Goal: Information Seeking & Learning: Find specific fact

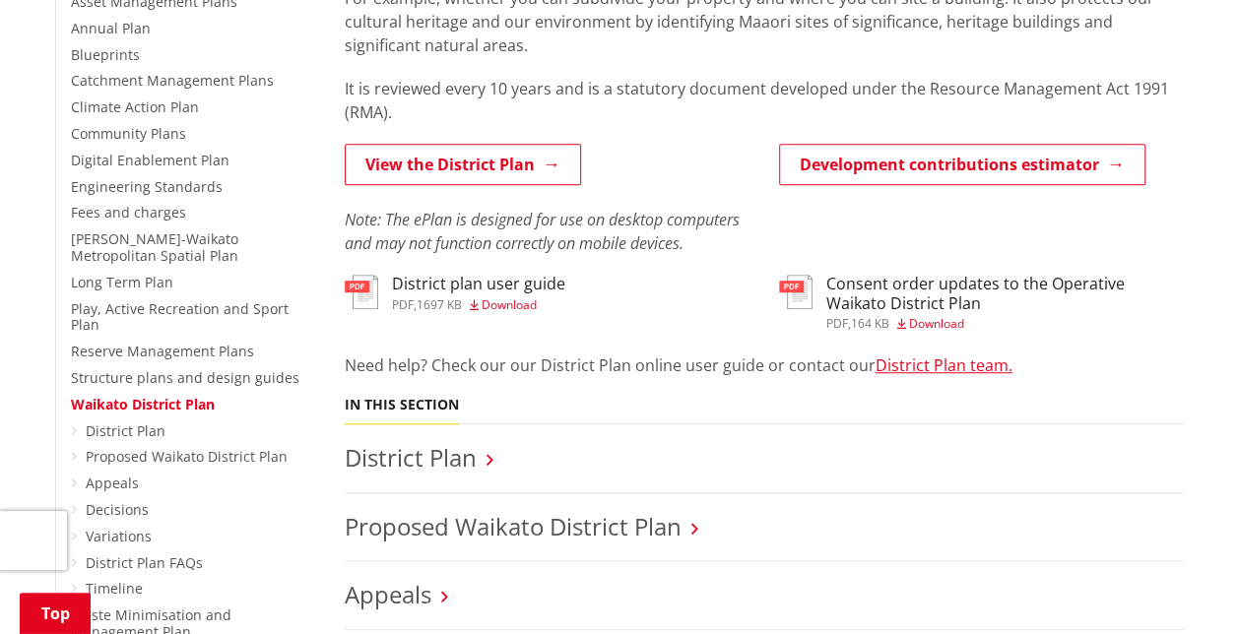
scroll to position [492, 0]
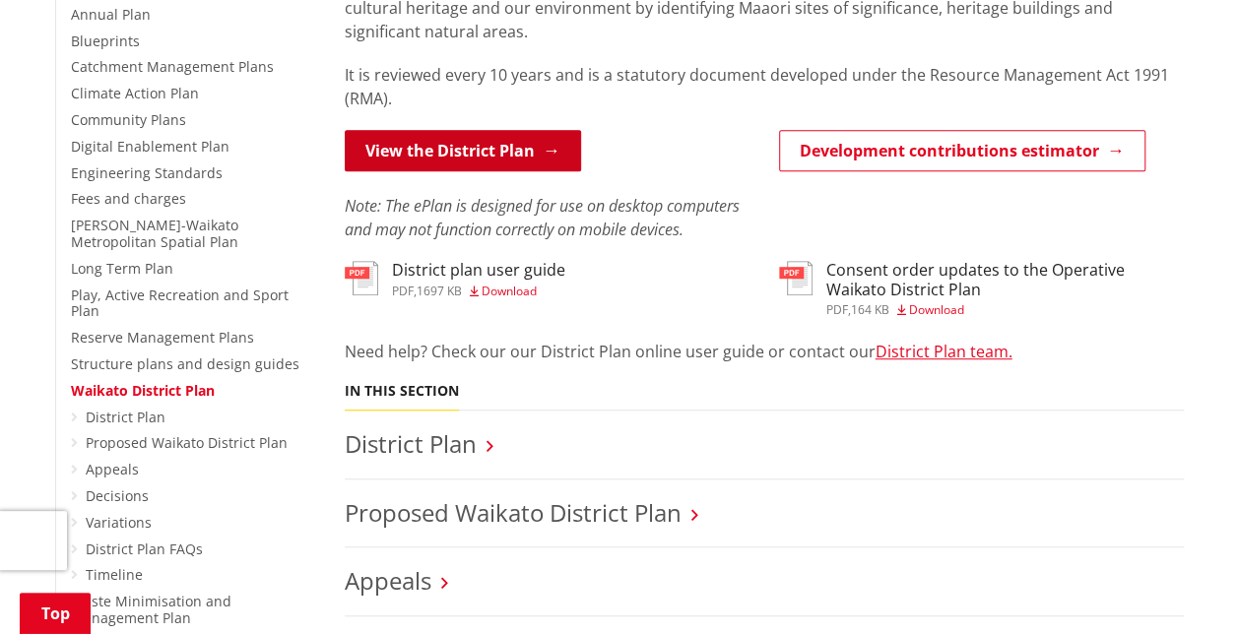
click at [453, 158] on link "View the District Plan" at bounding box center [463, 150] width 236 height 41
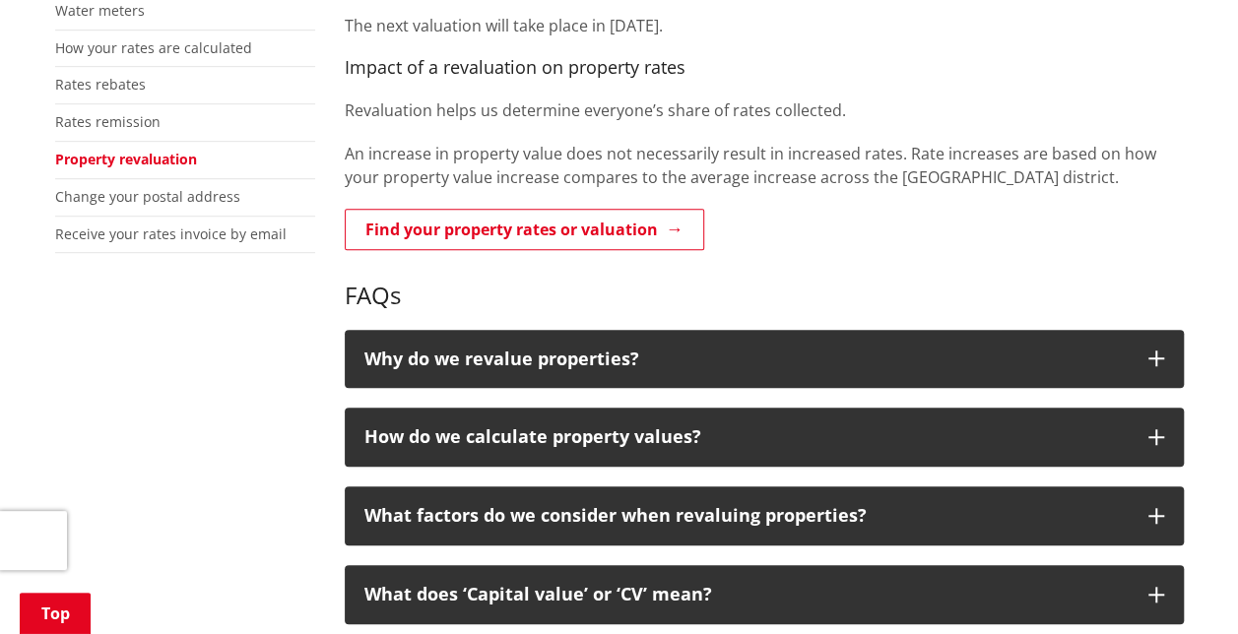
scroll to position [591, 0]
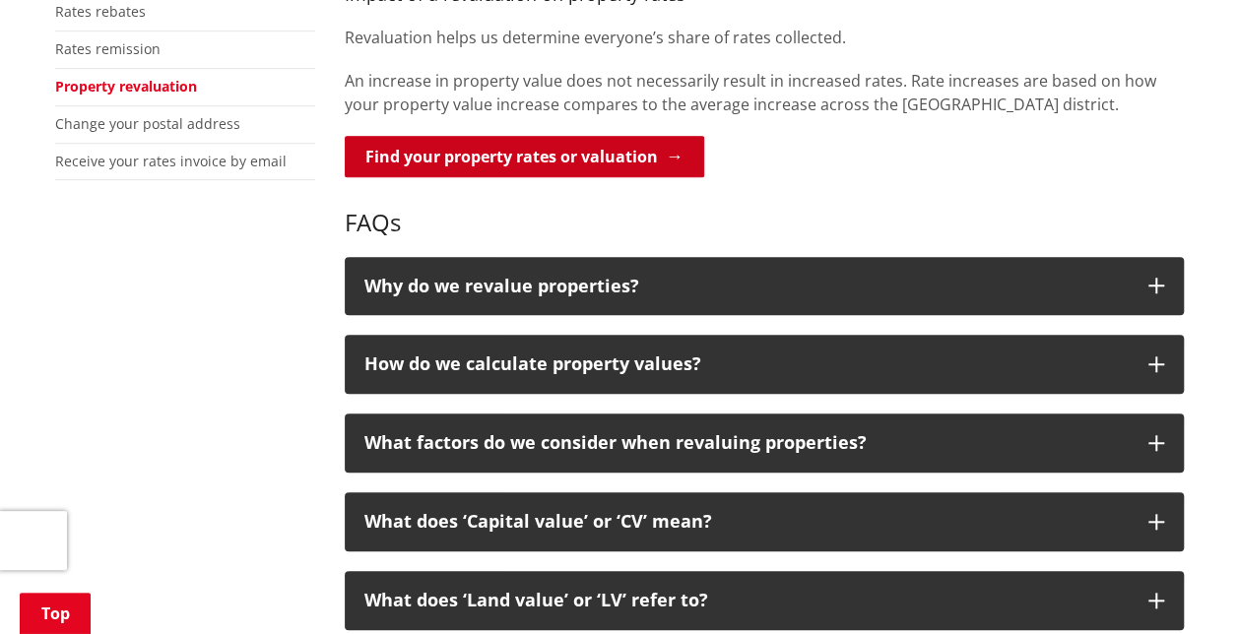
click at [489, 161] on link "Find your property rates or valuation" at bounding box center [524, 156] width 359 height 41
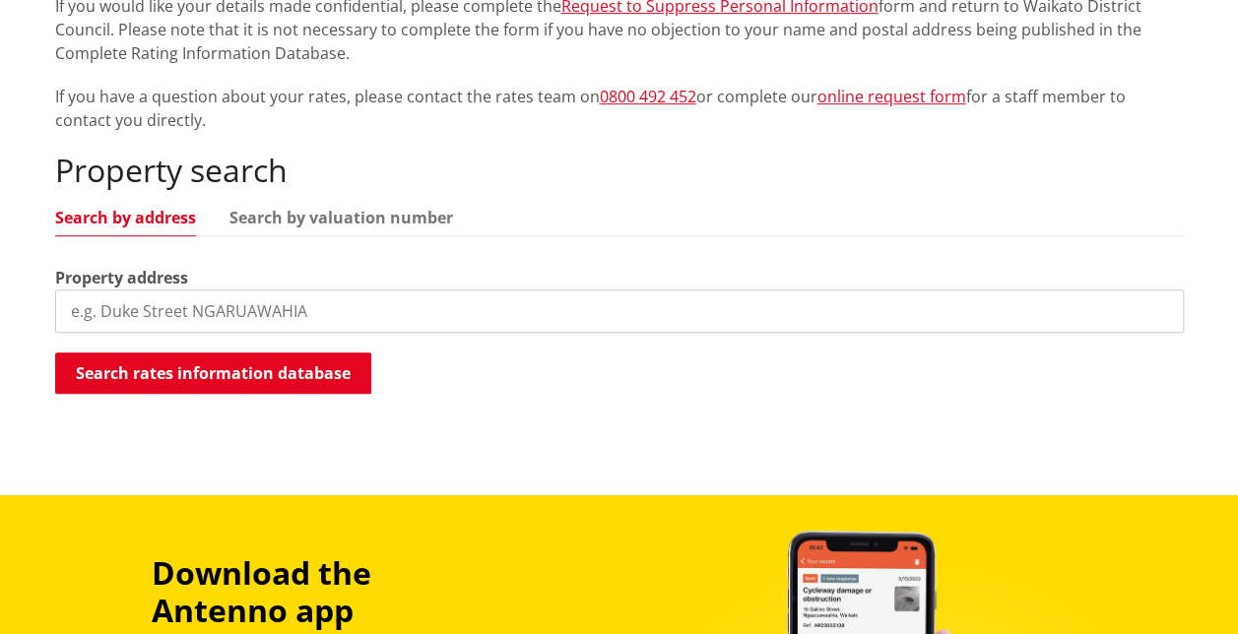
scroll to position [591, 0]
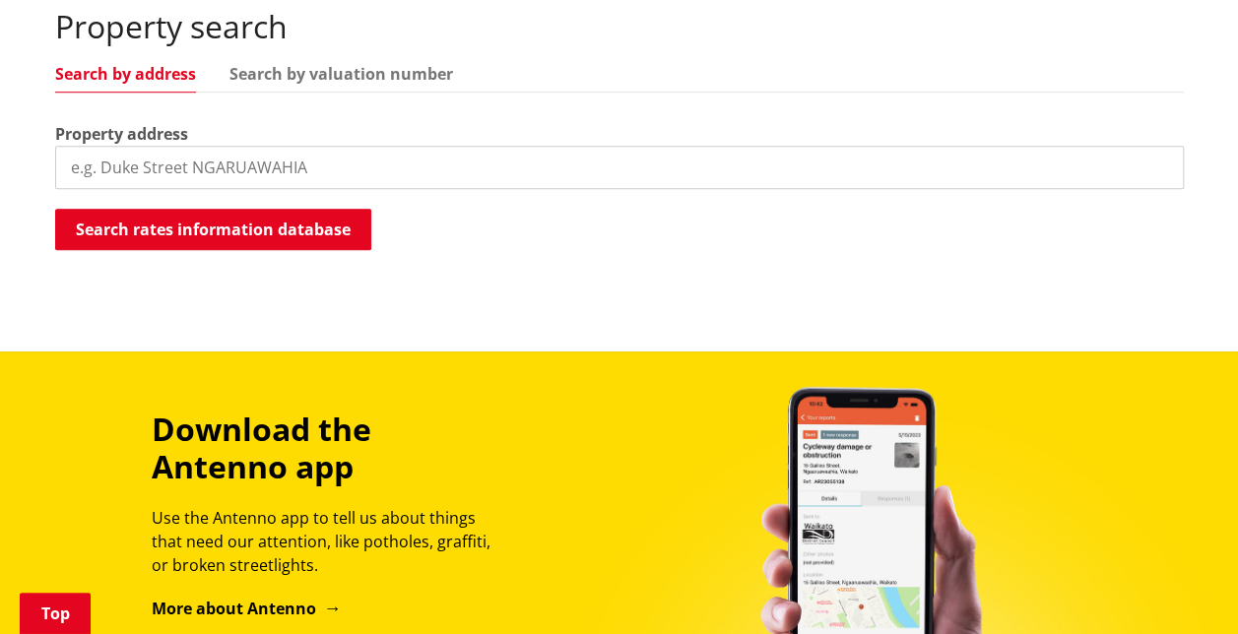
click at [241, 157] on input "search" at bounding box center [619, 167] width 1128 height 43
click at [110, 165] on input "105A great" at bounding box center [619, 167] width 1128 height 43
click at [186, 176] on input "105 greats" at bounding box center [619, 167] width 1128 height 43
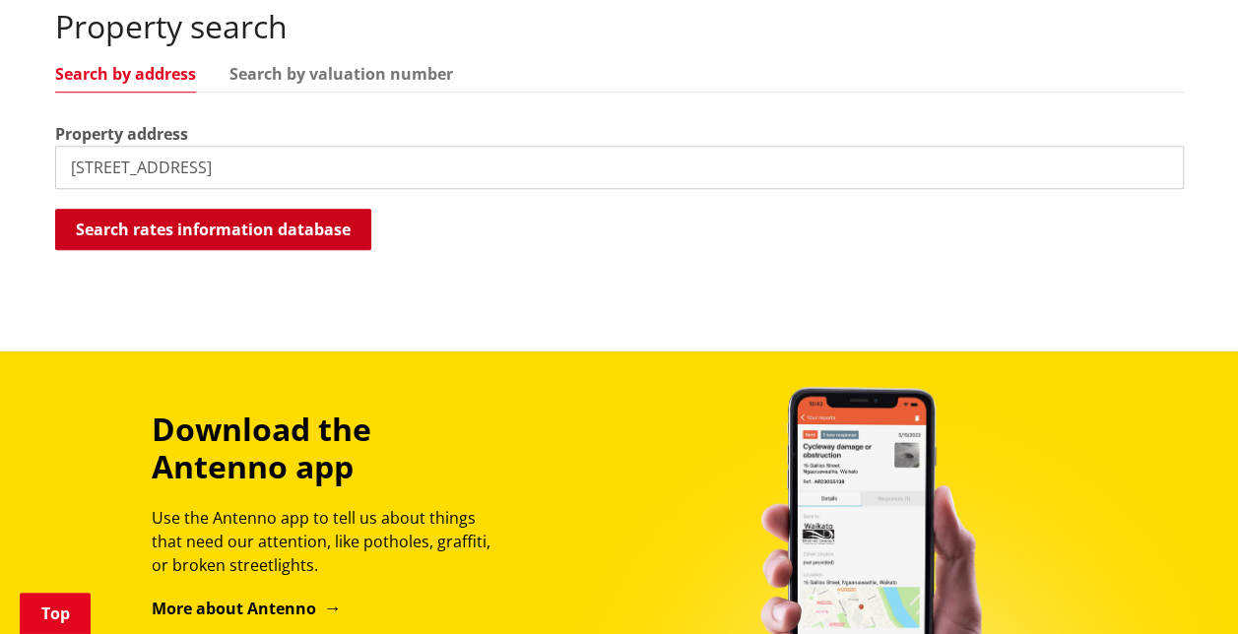
click at [218, 222] on button "Search rates information database" at bounding box center [213, 229] width 316 height 41
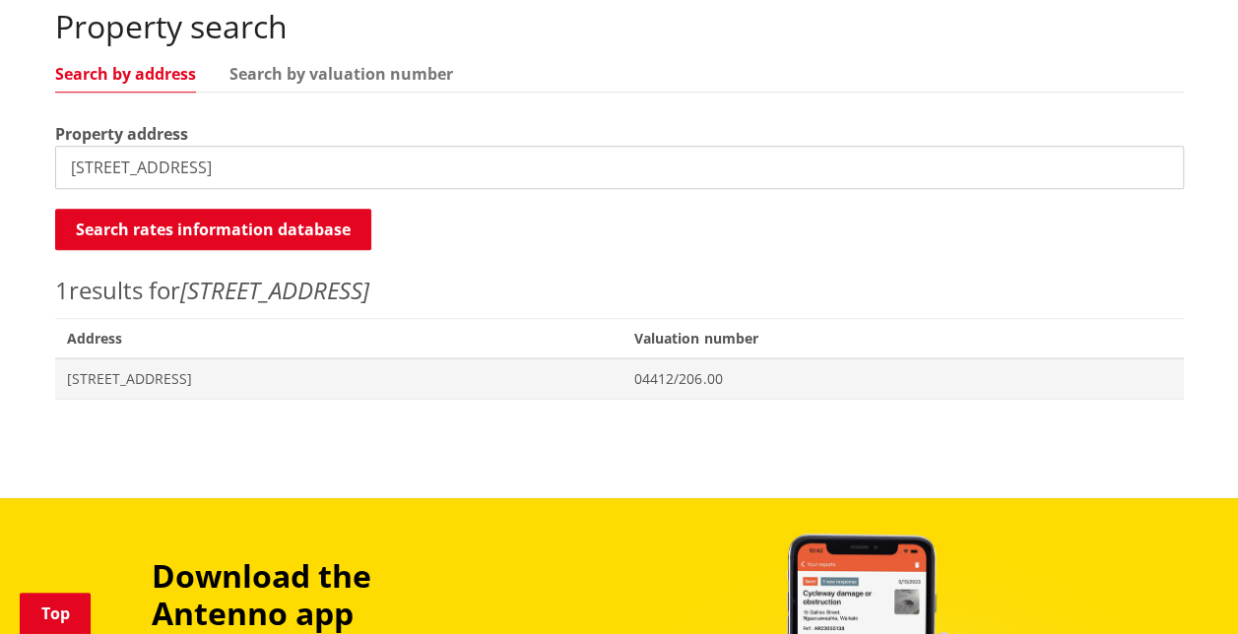
click at [93, 166] on input "105 great south road" at bounding box center [619, 167] width 1128 height 43
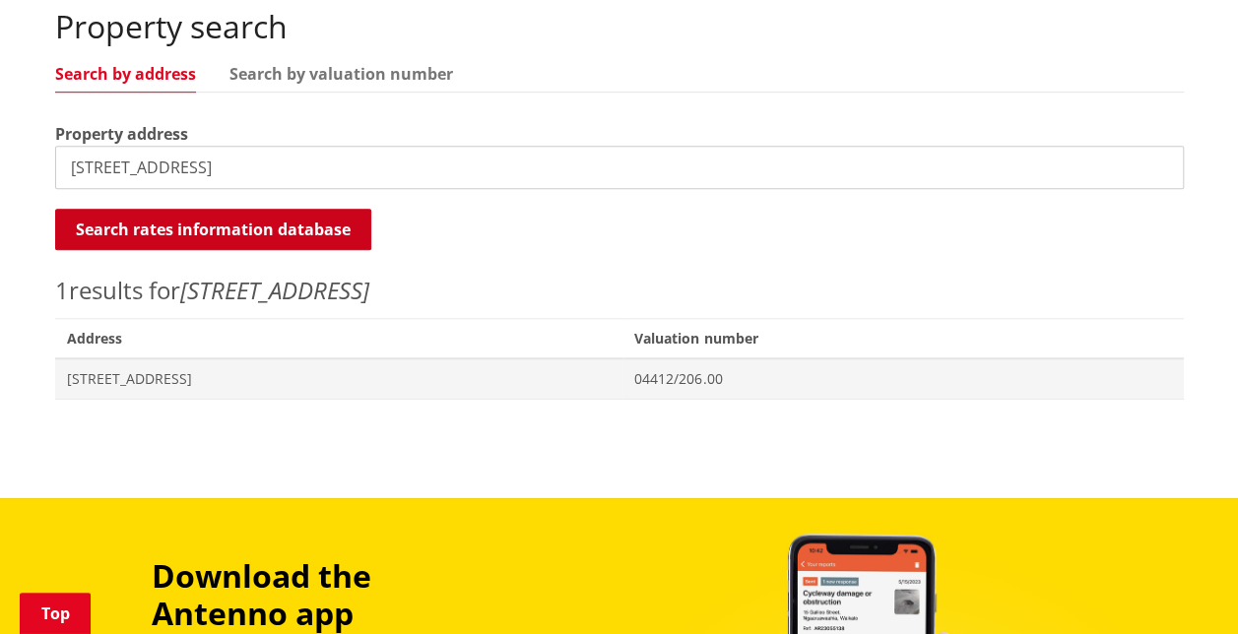
type input "105A great south road"
click at [142, 229] on button "Search rates information database" at bounding box center [213, 229] width 316 height 41
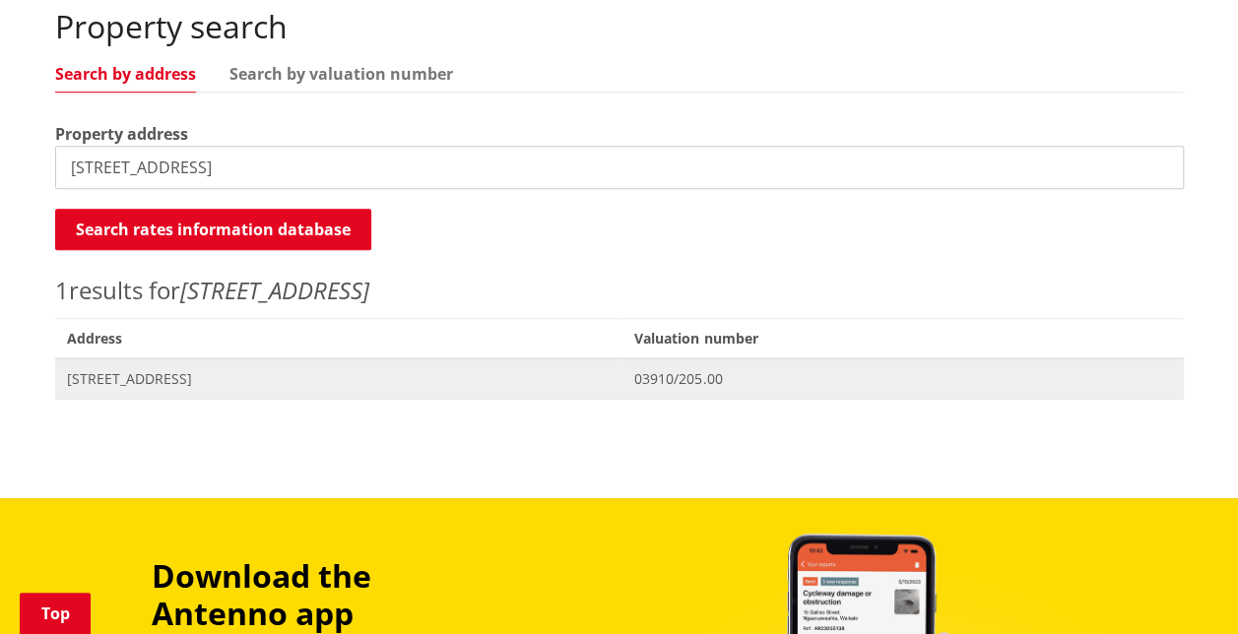
click at [213, 377] on span "[STREET_ADDRESS]" at bounding box center [339, 379] width 545 height 20
